Goal: Check status: Check status

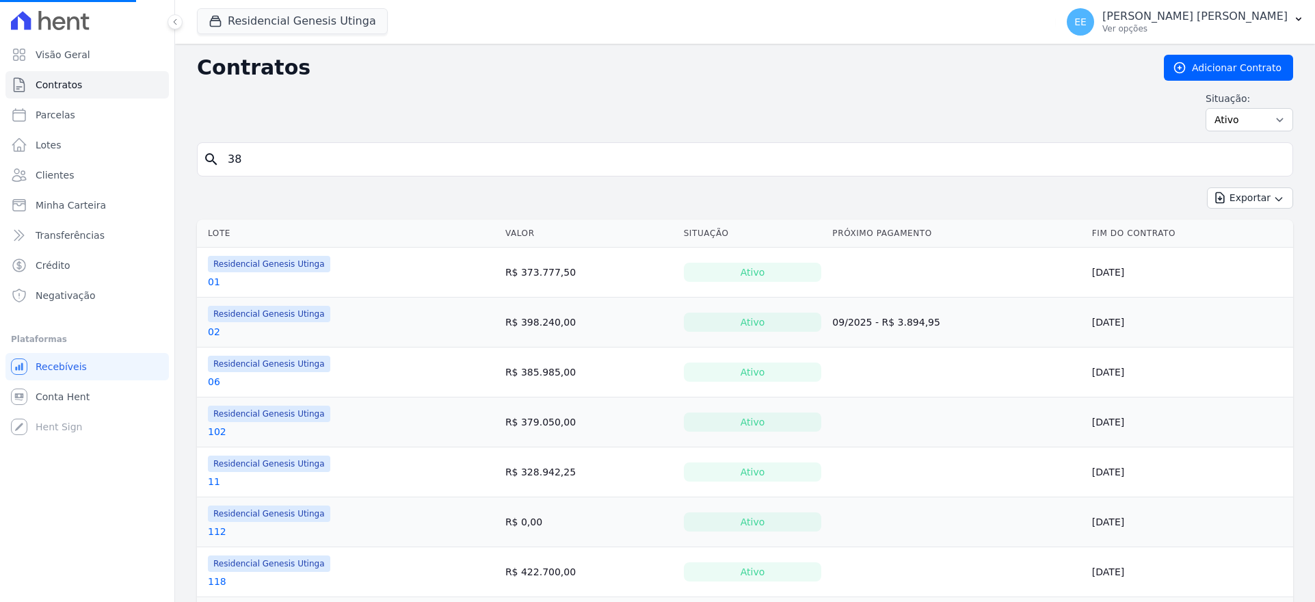
click at [245, 161] on input "38" at bounding box center [752, 159] width 1067 height 27
click at [284, 160] on input "search" at bounding box center [752, 159] width 1067 height 27
type input "73"
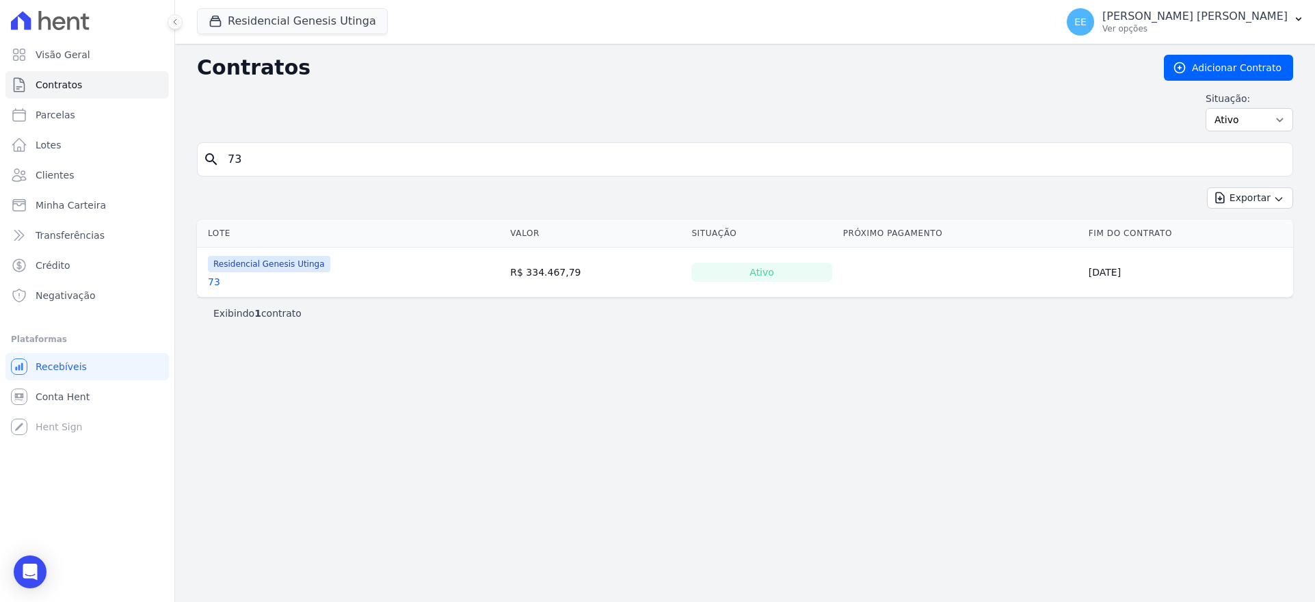
click at [217, 282] on link "73" at bounding box center [214, 282] width 12 height 14
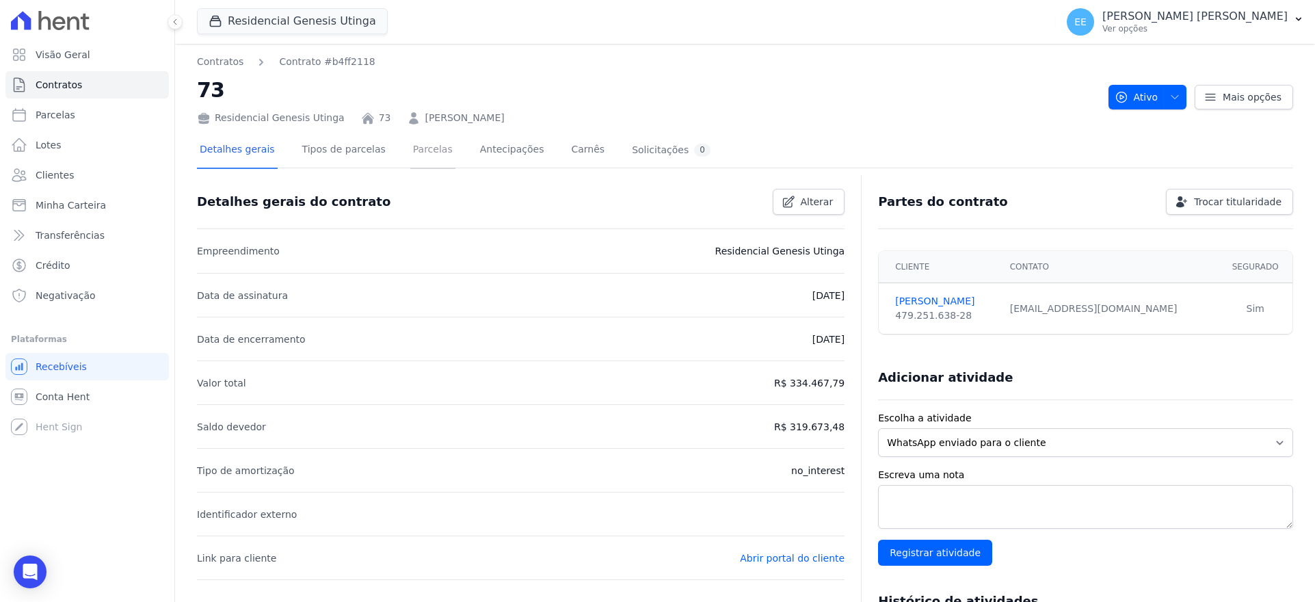
click at [420, 149] on link "Parcelas" at bounding box center [432, 151] width 45 height 36
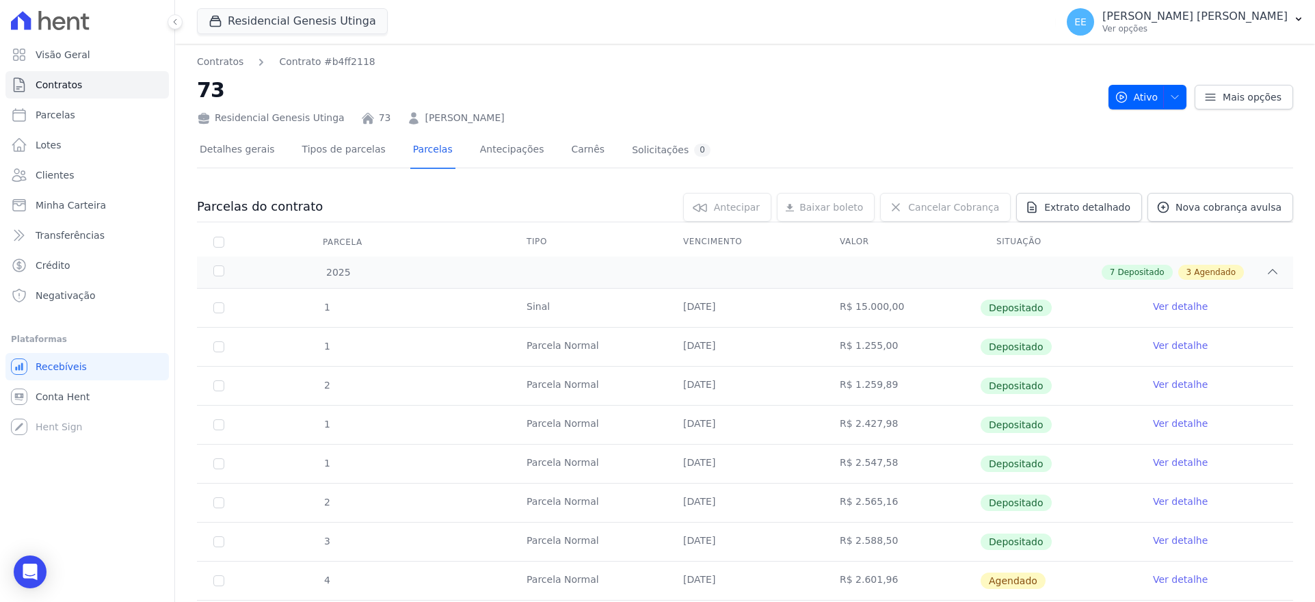
scroll to position [149, 0]
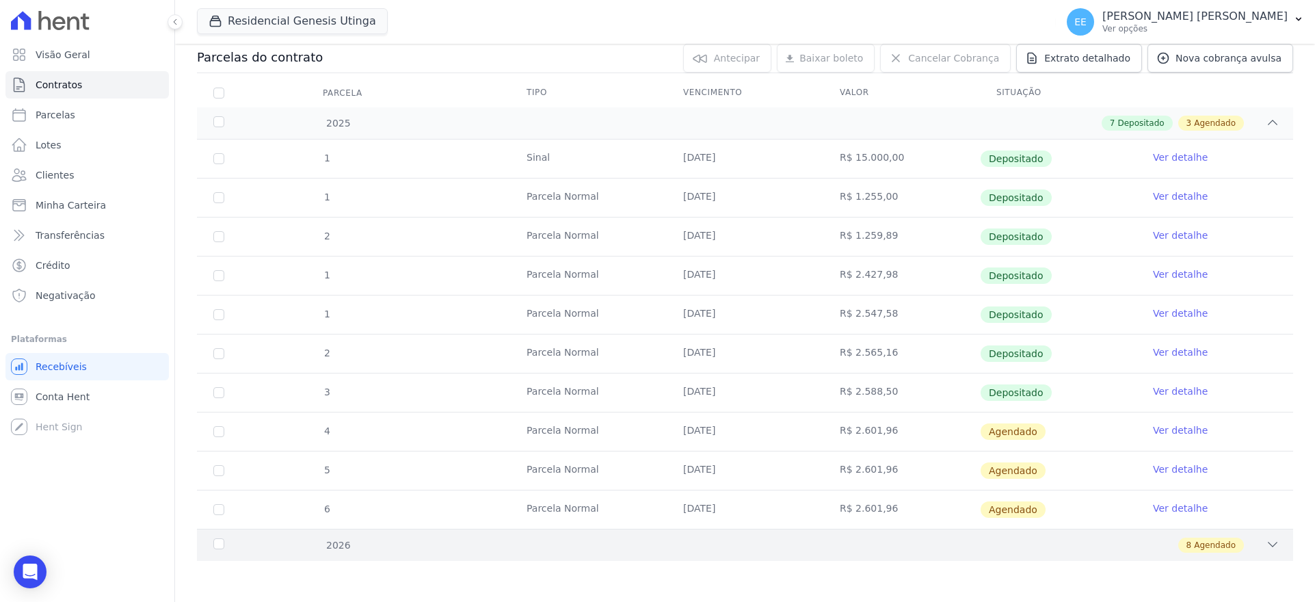
click at [1265, 541] on icon at bounding box center [1272, 544] width 14 height 14
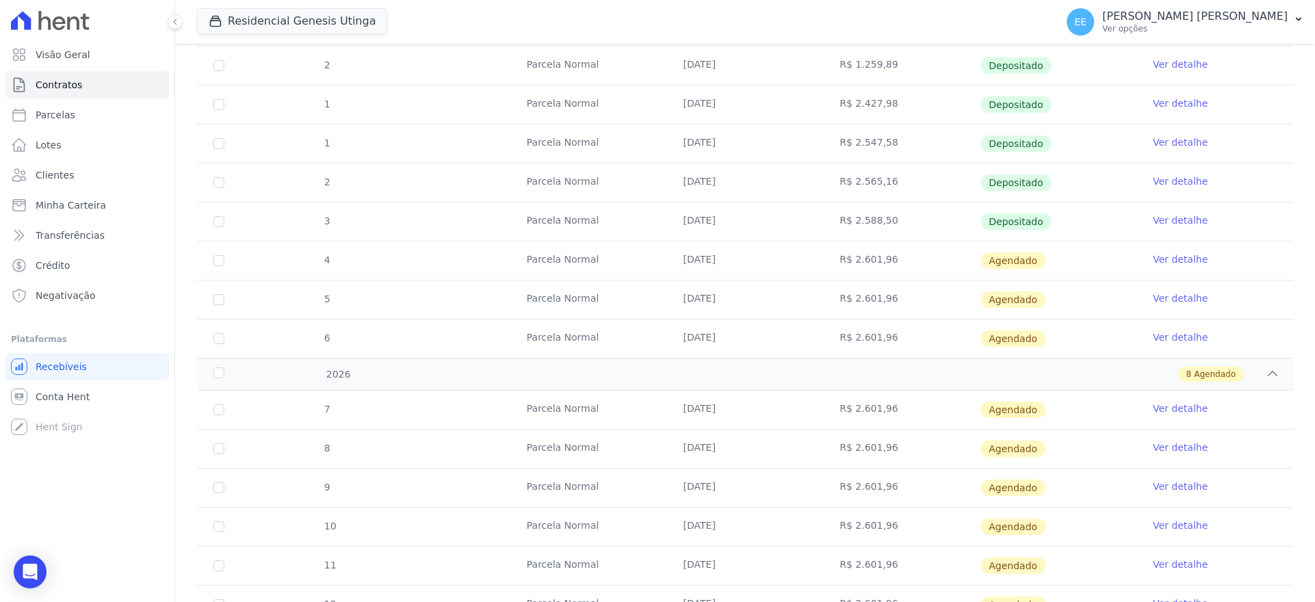
scroll to position [0, 0]
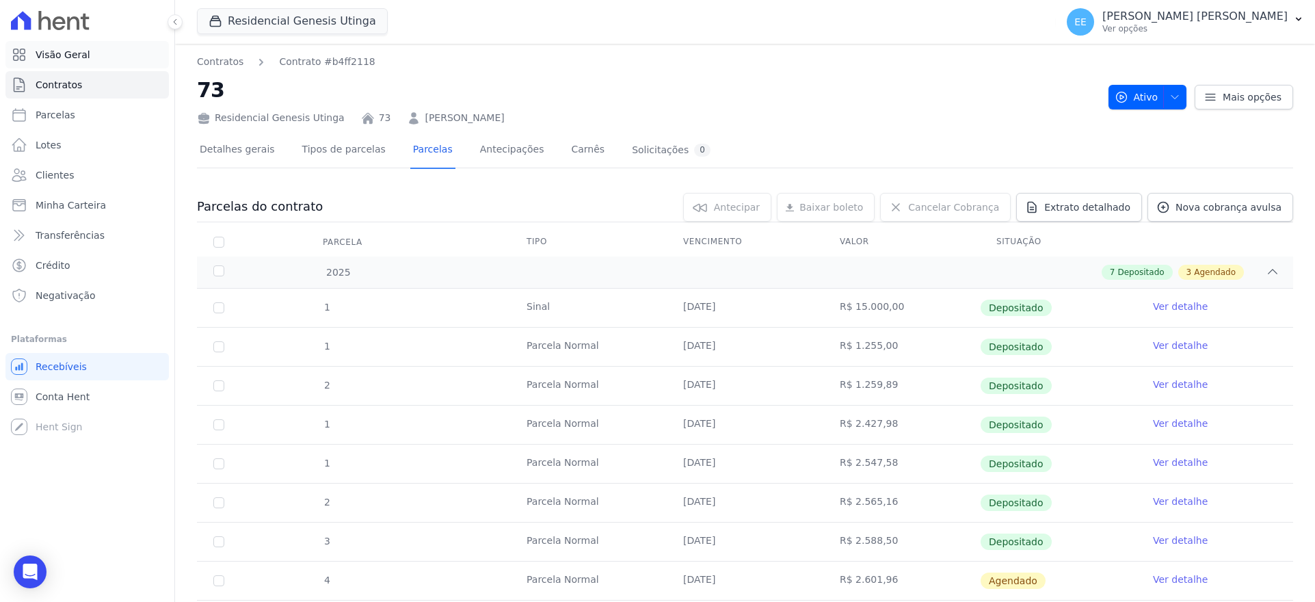
click at [88, 57] on link "Visão Geral" at bounding box center [86, 54] width 163 height 27
